Goal: Information Seeking & Learning: Learn about a topic

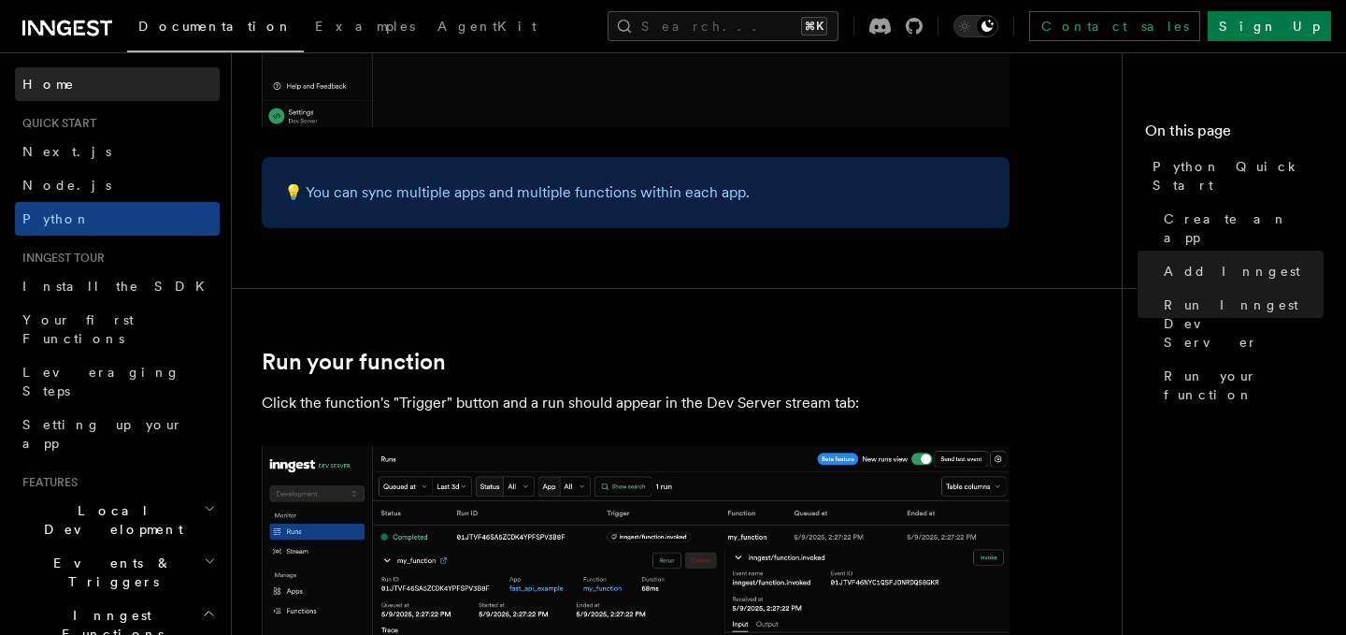
scroll to position [3463, 0]
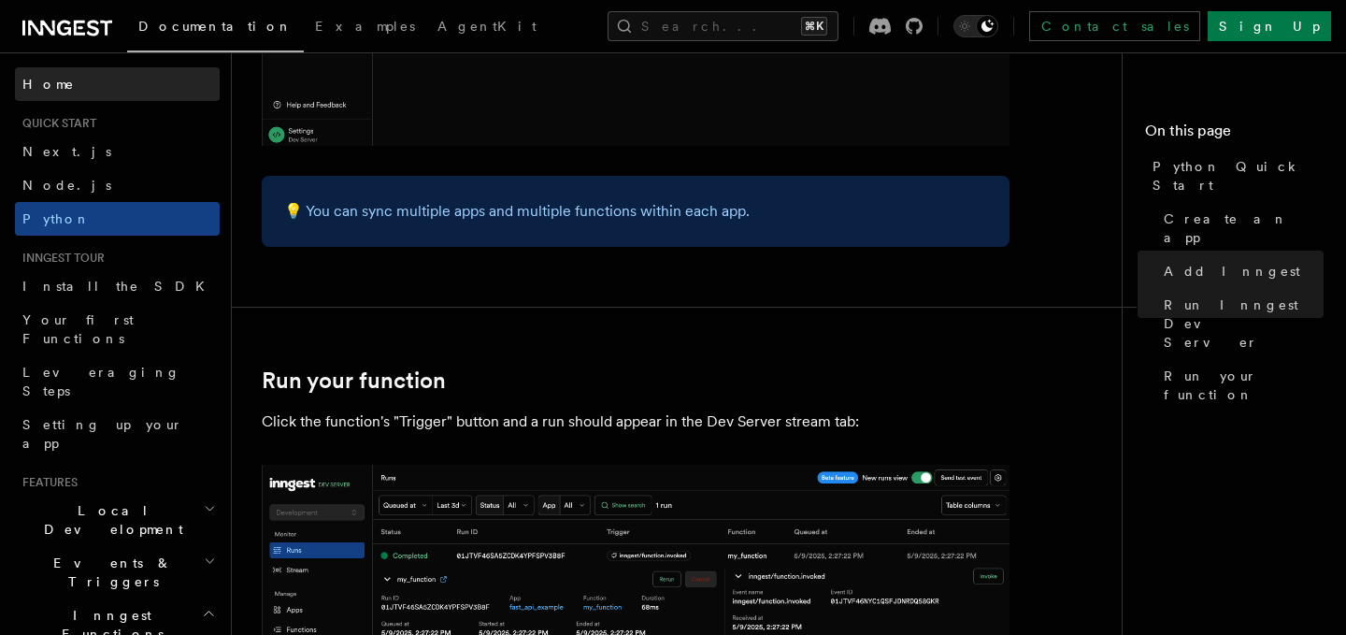
click at [120, 82] on link "Home" at bounding box center [117, 84] width 205 height 34
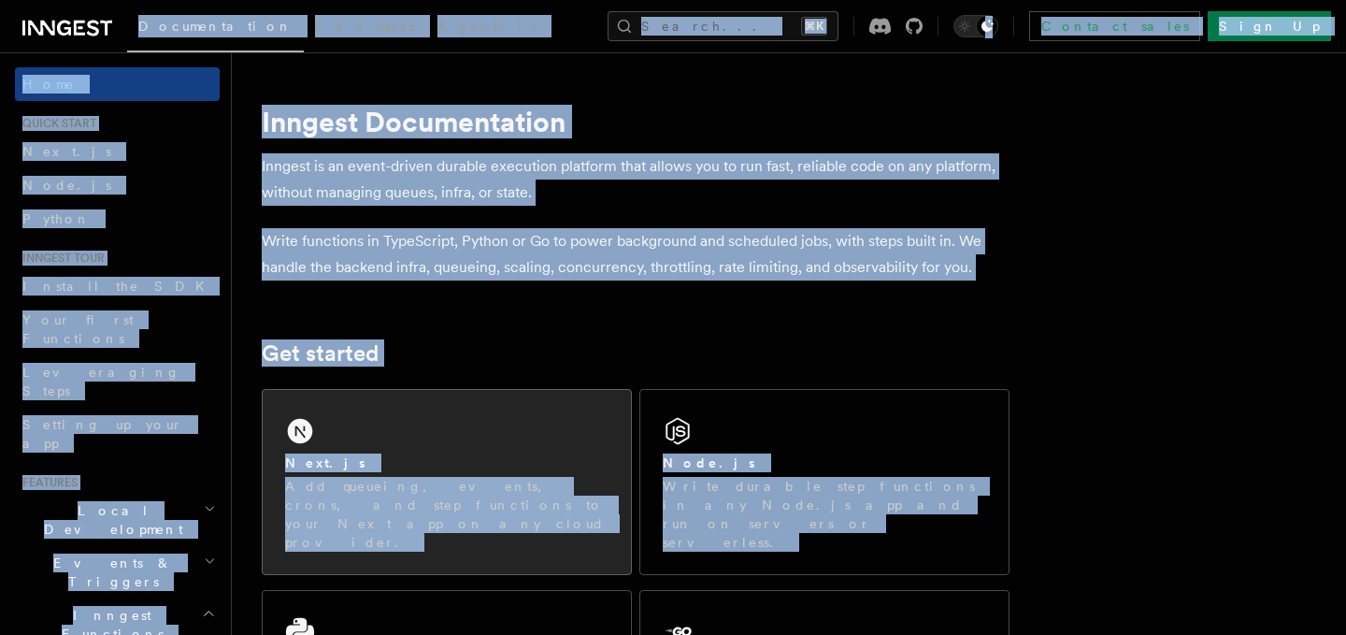
scroll to position [1751, 0]
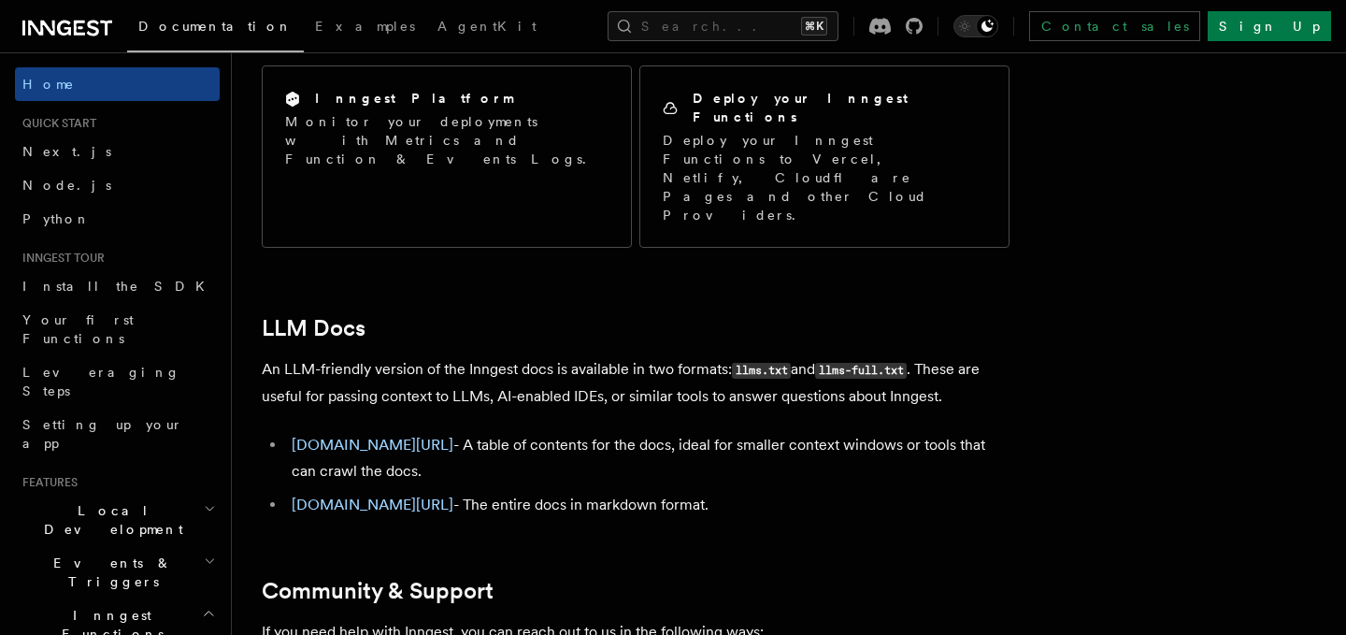
click at [86, 212] on link "Python" at bounding box center [117, 219] width 205 height 34
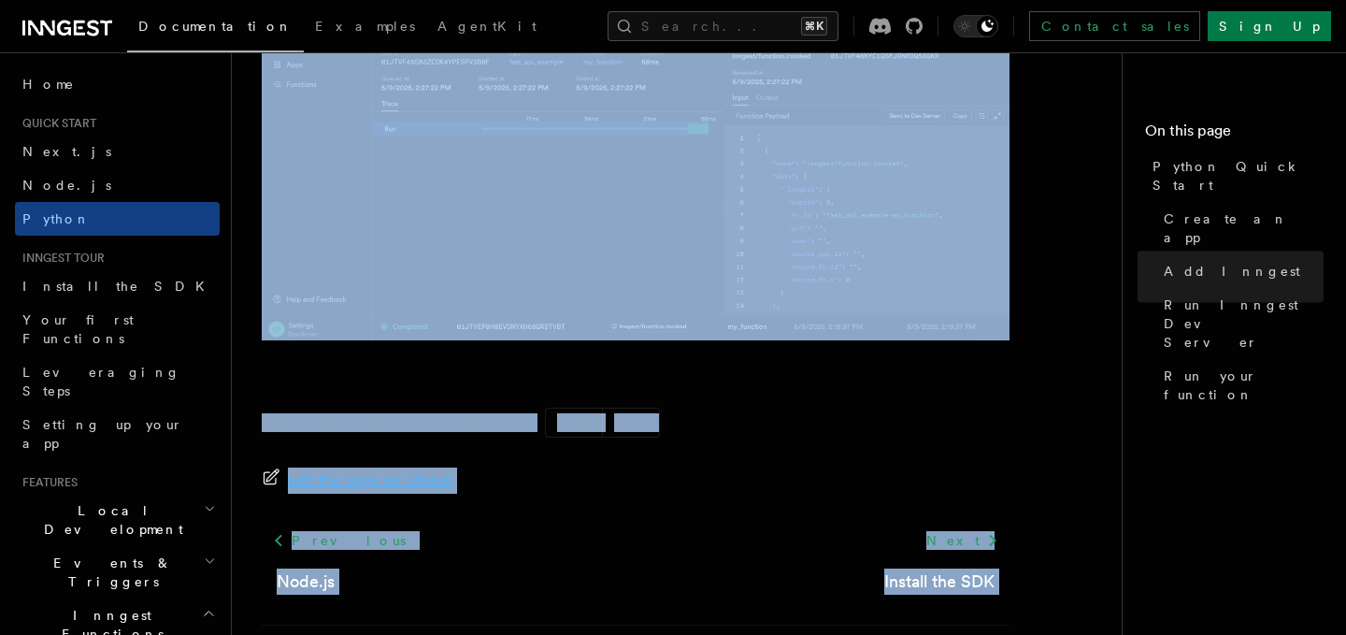
scroll to position [4093, 0]
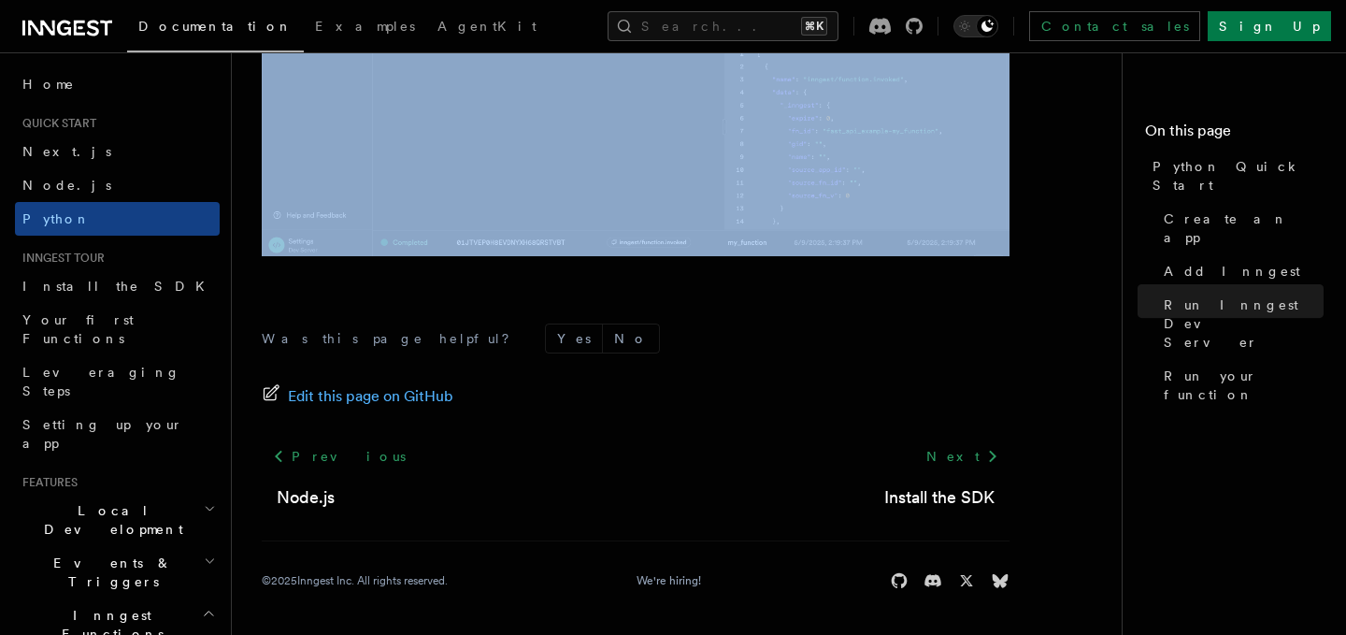
drag, startPoint x: 277, startPoint y: 130, endPoint x: 846, endPoint y: 294, distance: 592.4
copy article "lorem Ipsum Dolor Sita conse adip elits doe tem in utl Etdolor ma a EnimADM ven…"
click at [128, 294] on link "Install the SDK" at bounding box center [117, 286] width 205 height 34
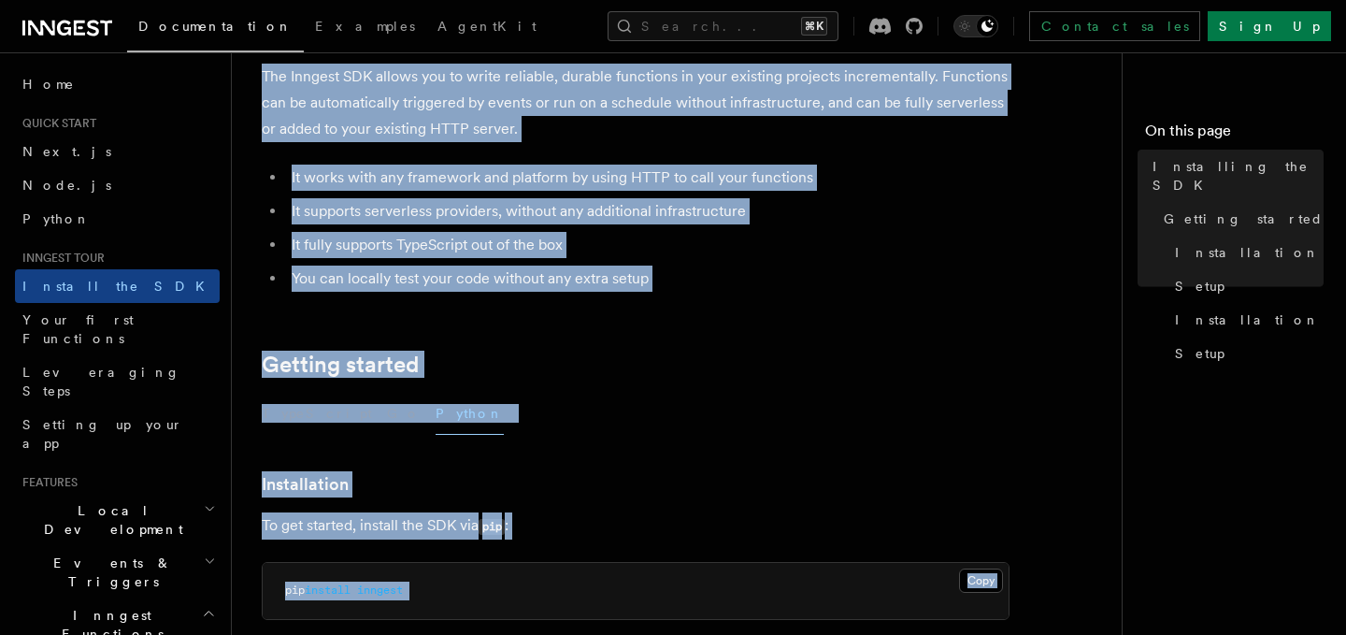
scroll to position [185, 0]
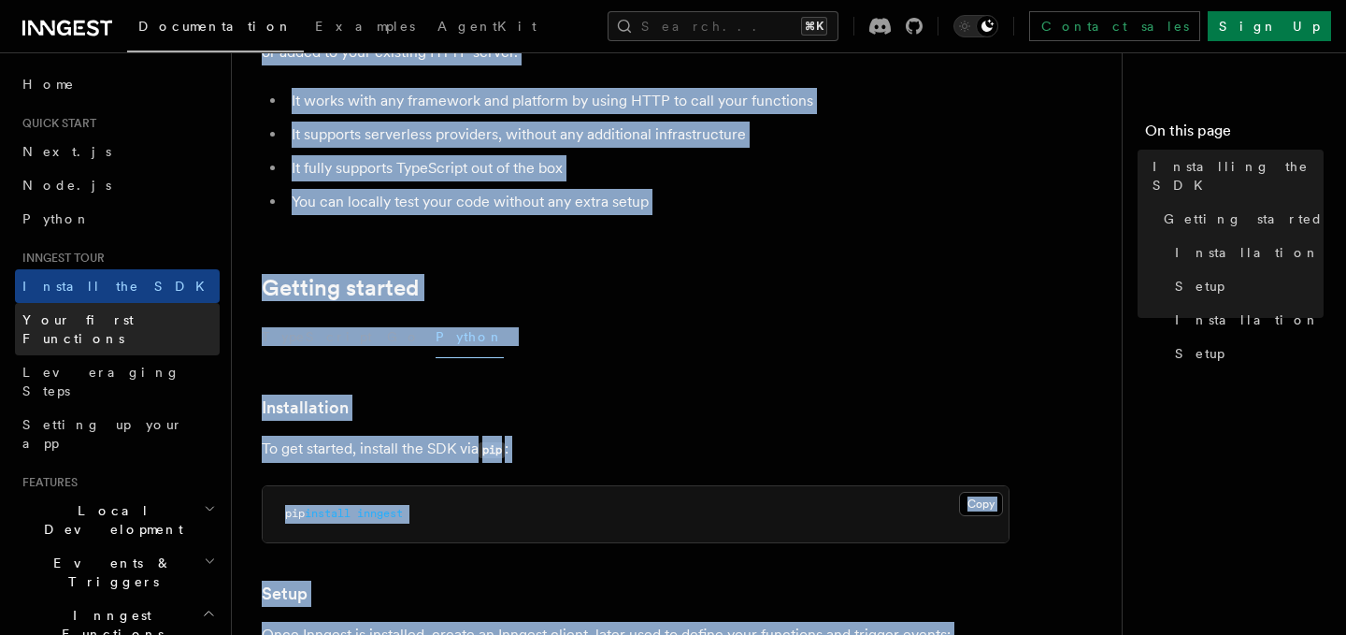
click at [112, 325] on span "Your first Functions" at bounding box center [77, 329] width 111 height 34
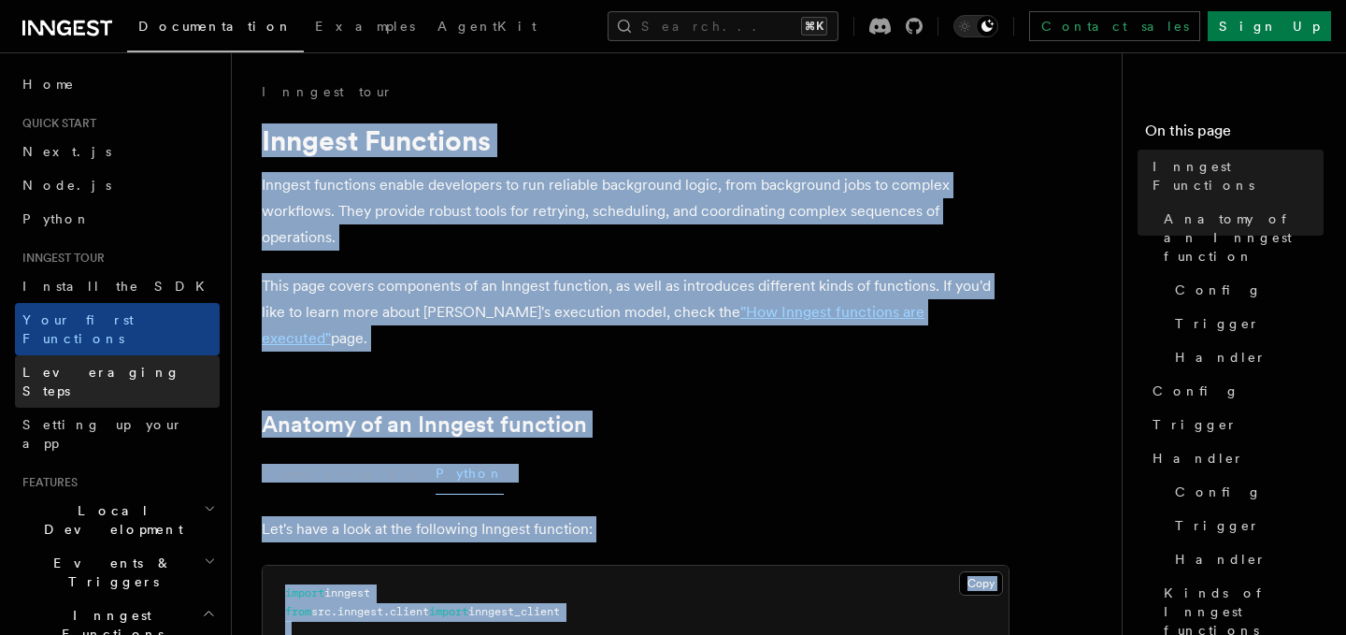
click at [102, 365] on span "Leveraging Steps" at bounding box center [101, 382] width 158 height 34
